Goal: Find specific page/section: Find specific page/section

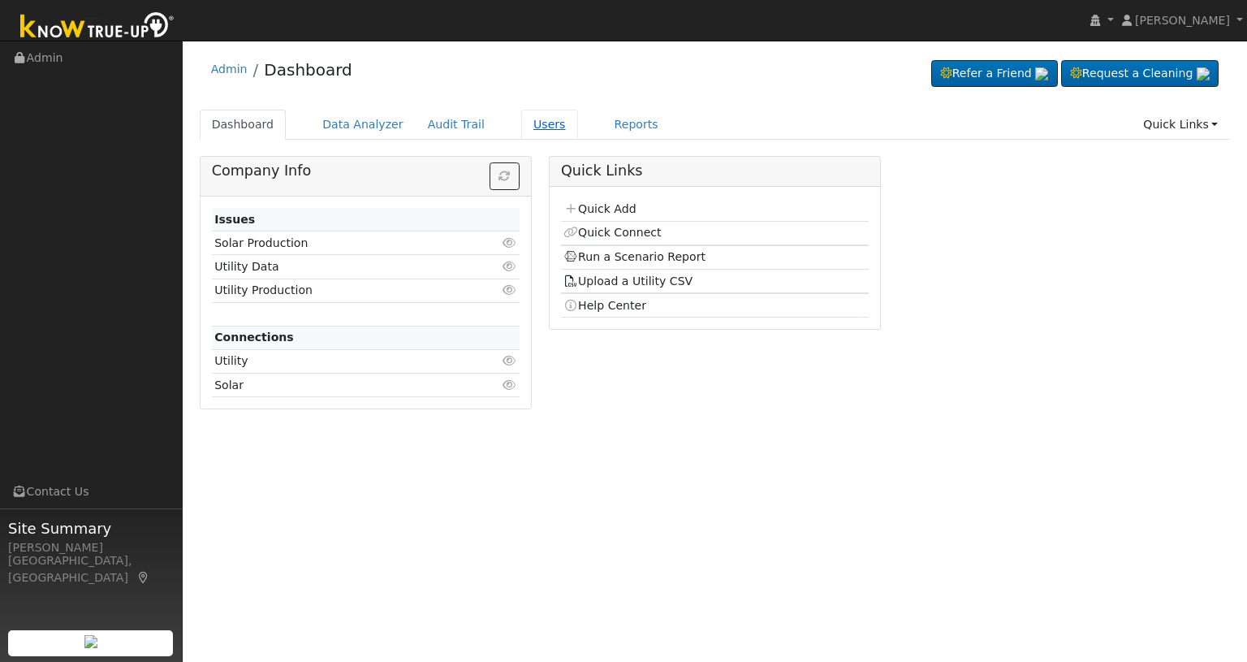
click at [526, 127] on link "Users" at bounding box center [549, 125] width 57 height 30
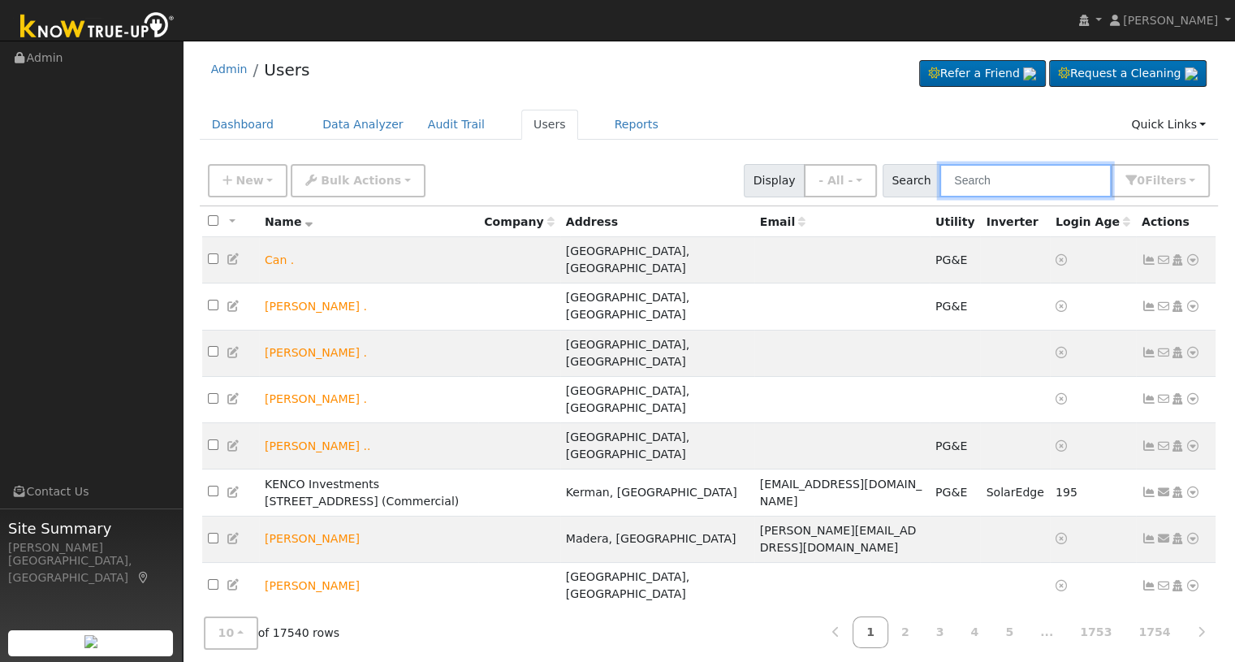
click at [986, 179] on input "text" at bounding box center [1025, 180] width 172 height 33
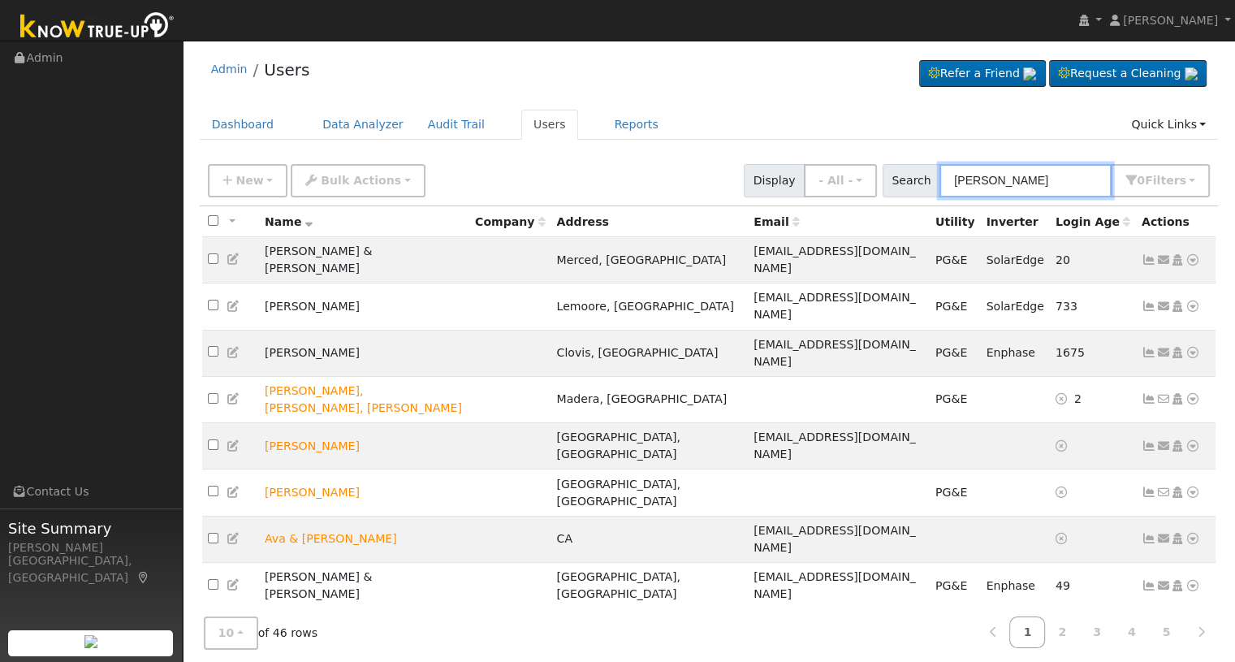
click at [1020, 175] on input "[PERSON_NAME]" at bounding box center [1025, 180] width 172 height 33
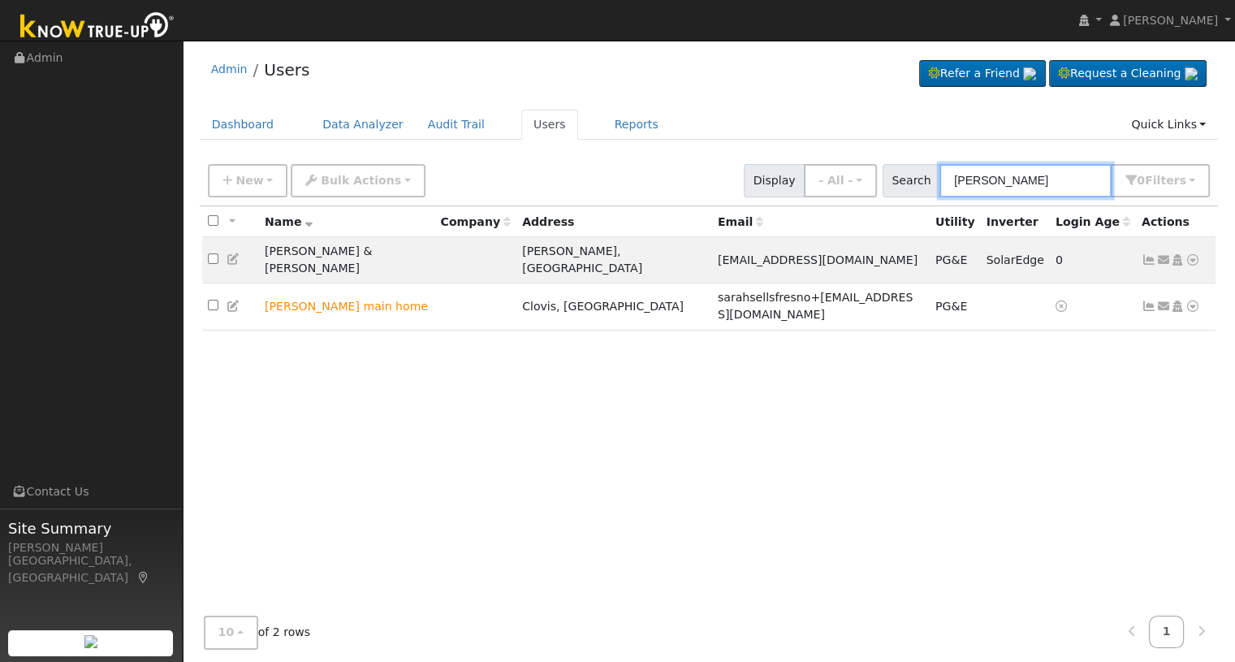
type input "[PERSON_NAME]"
